Goal: Information Seeking & Learning: Check status

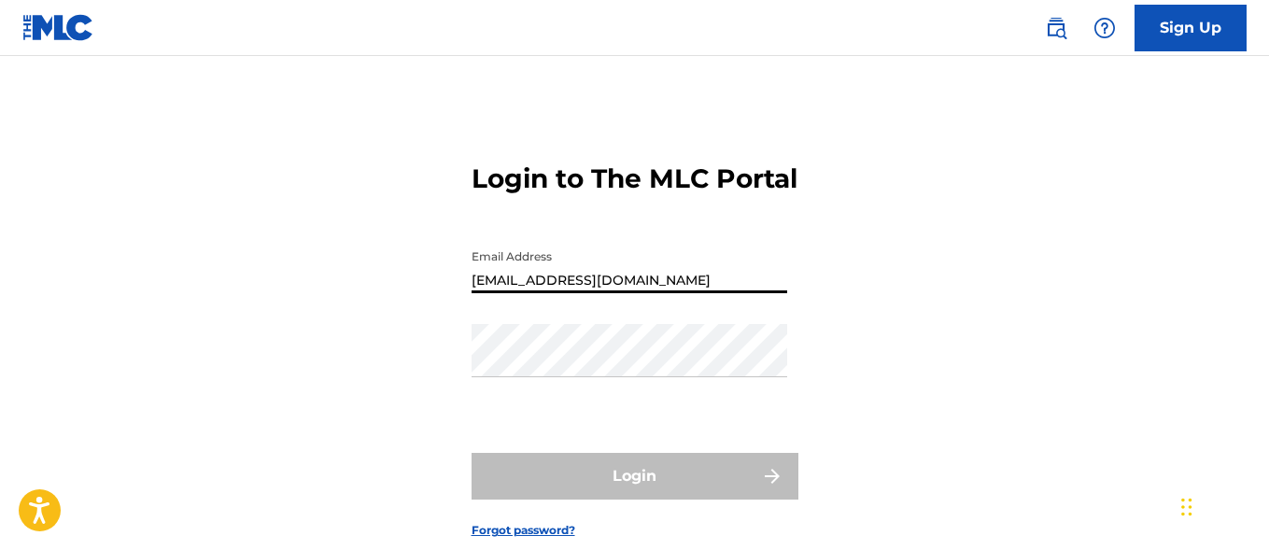
type input "[EMAIL_ADDRESS][DOMAIN_NAME]"
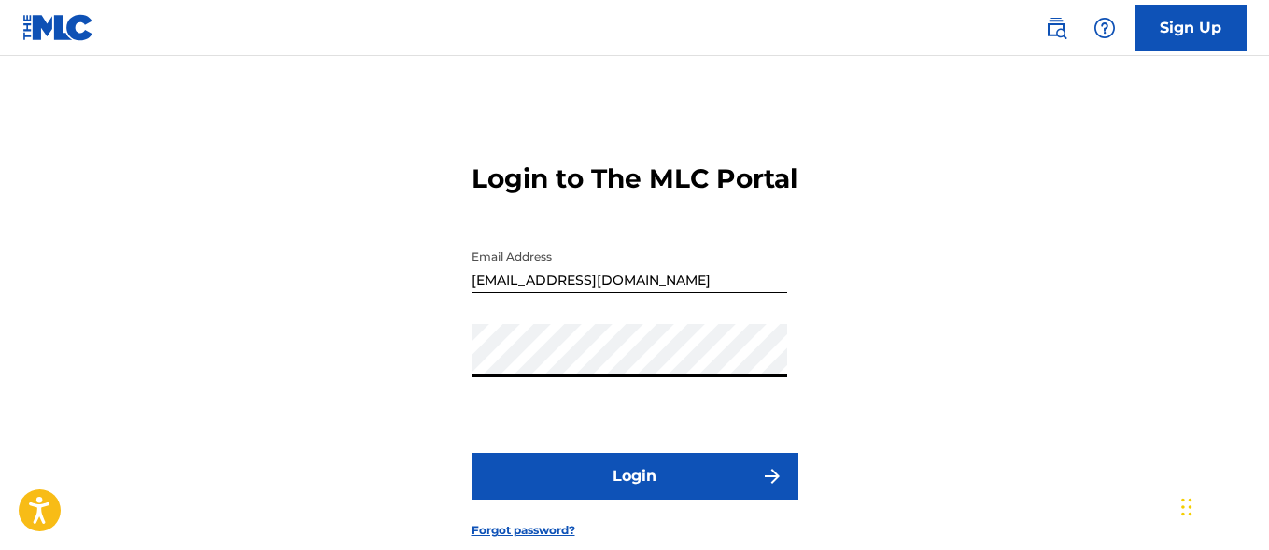
click at [634, 500] on button "Login" at bounding box center [635, 476] width 327 height 47
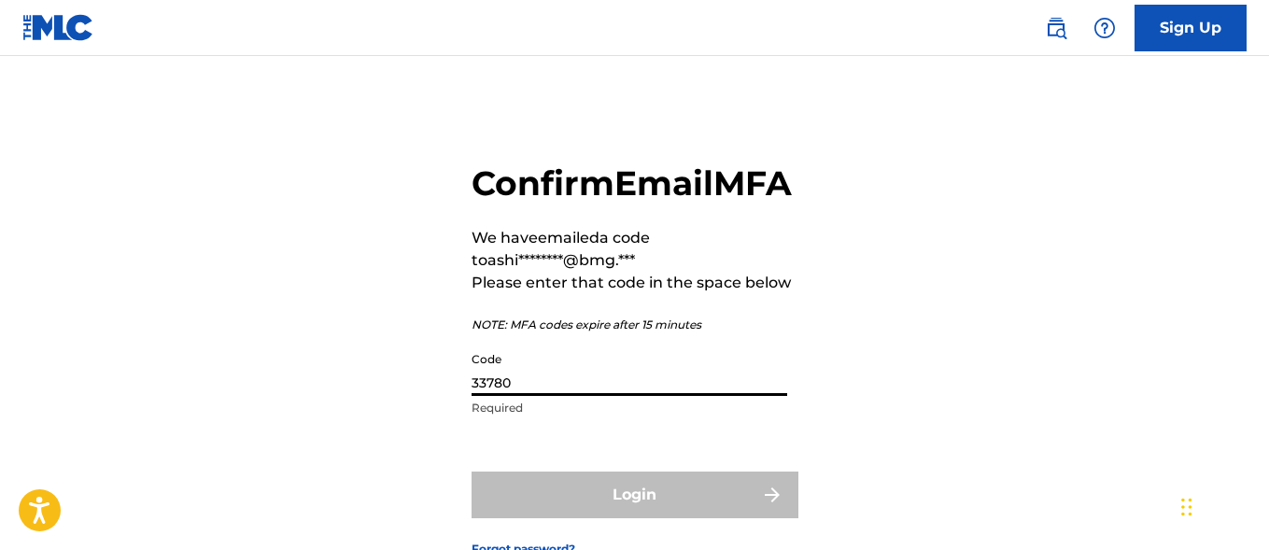
type input "337803"
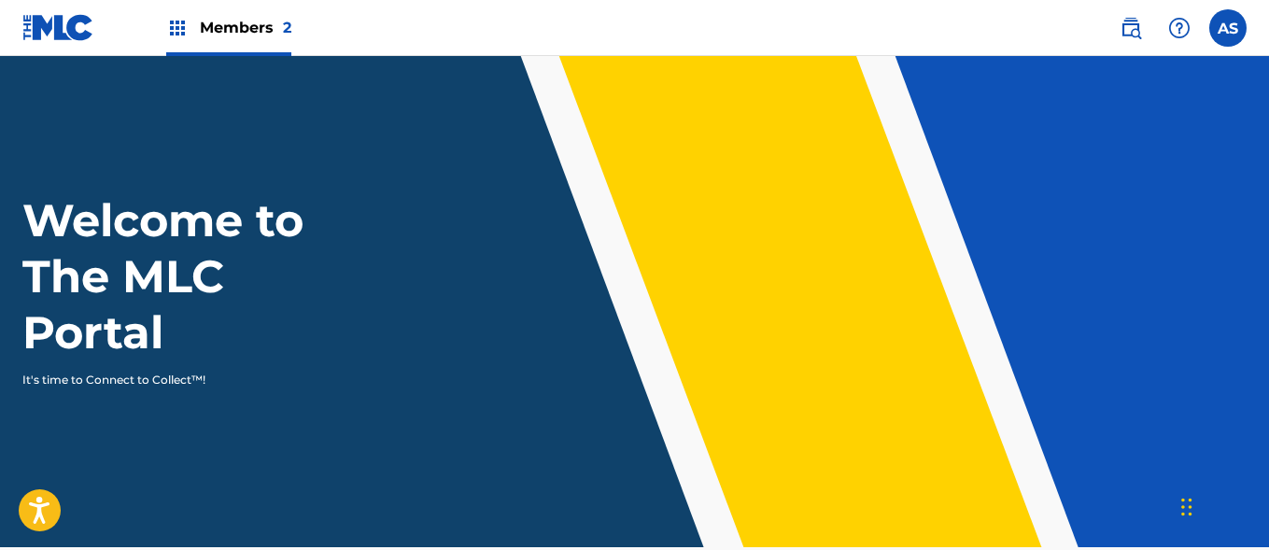
click at [177, 28] on img at bounding box center [177, 28] width 22 height 22
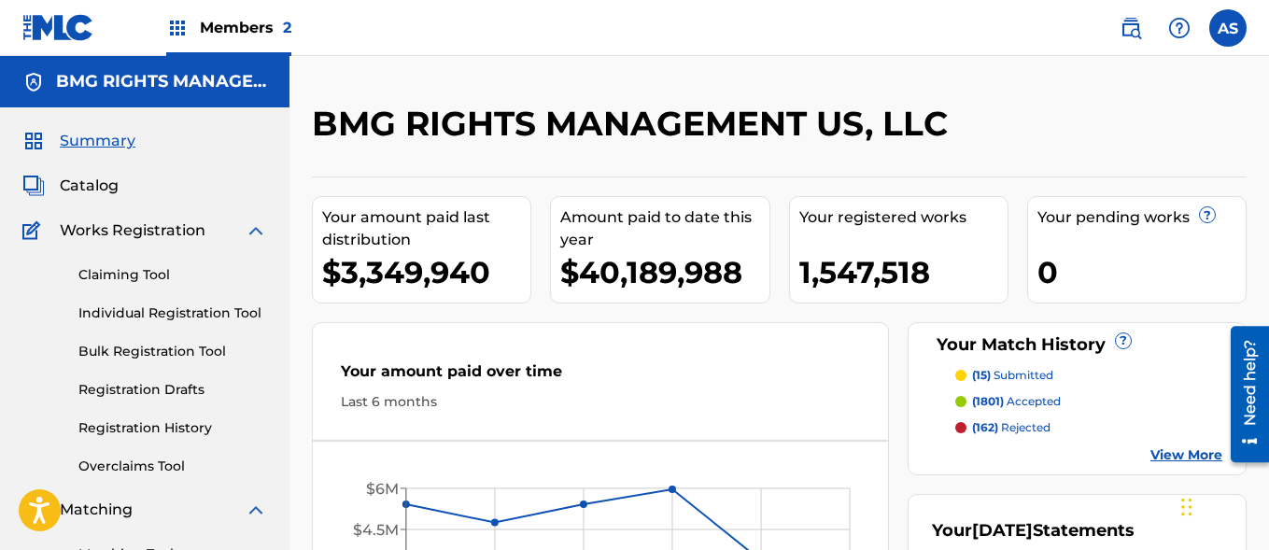
scroll to position [405, 0]
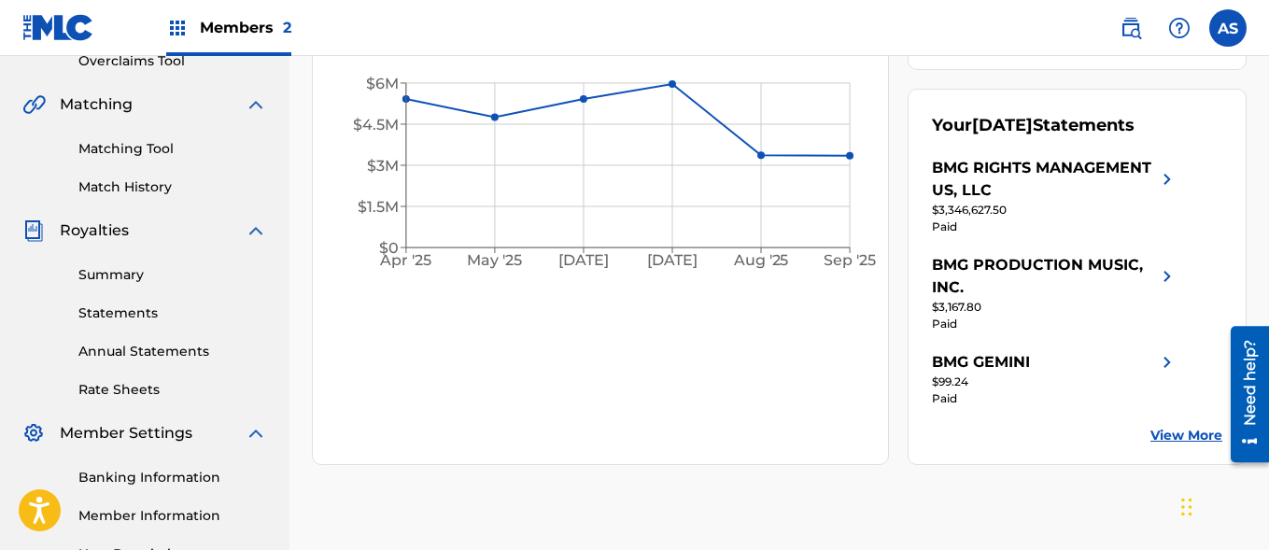
click at [173, 275] on link "Summary" at bounding box center [172, 275] width 189 height 20
